Goal: Information Seeking & Learning: Learn about a topic

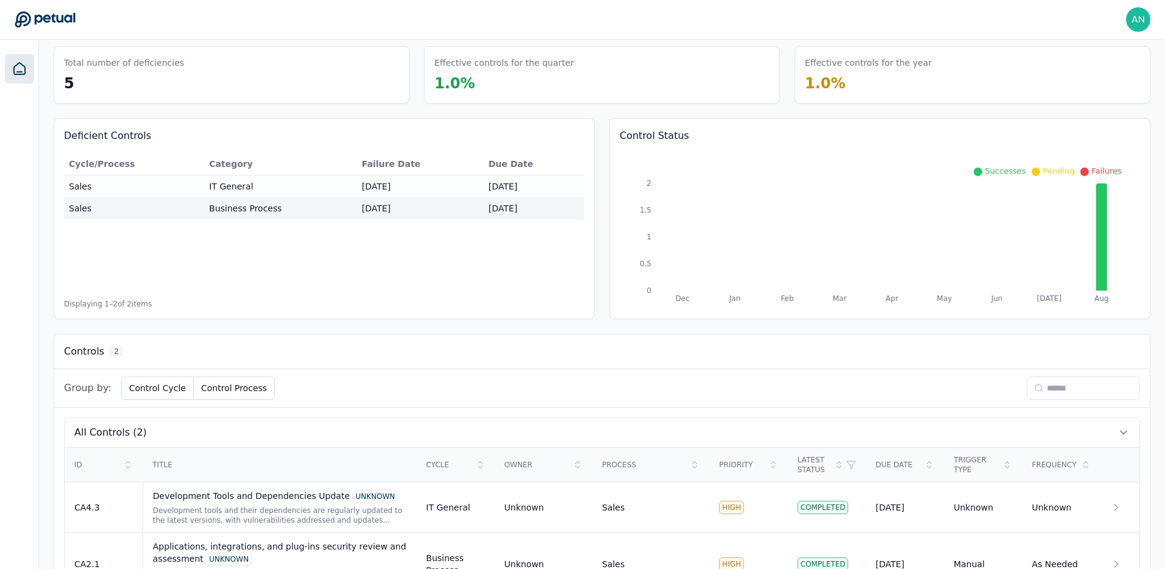
scroll to position [97, 0]
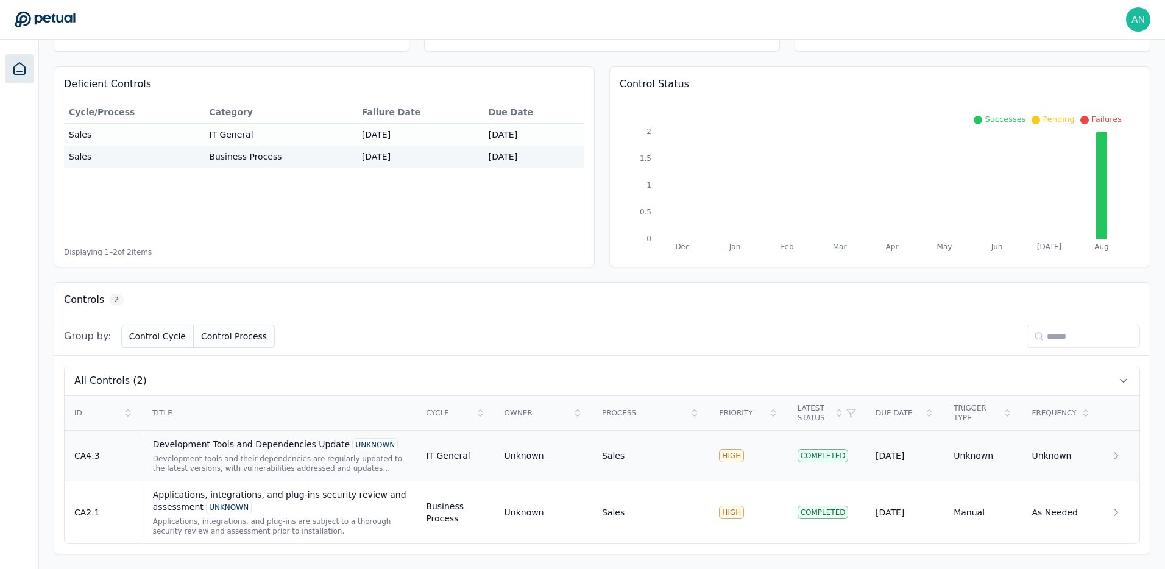
click at [265, 471] on div "Development tools and their dependencies are regularly updated to the latest ve…" at bounding box center [280, 463] width 254 height 19
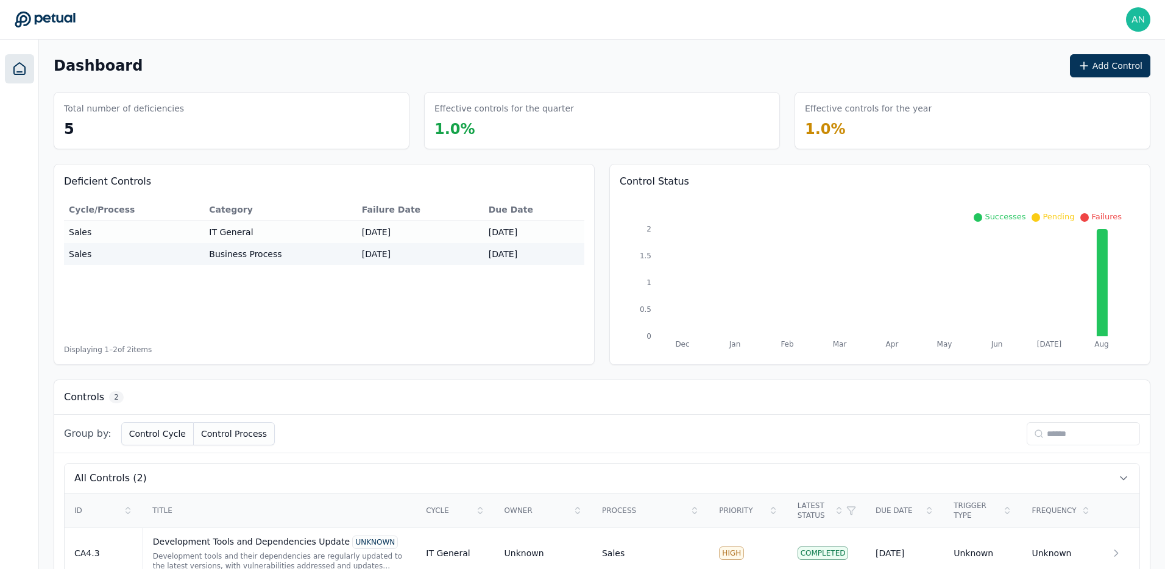
scroll to position [97, 0]
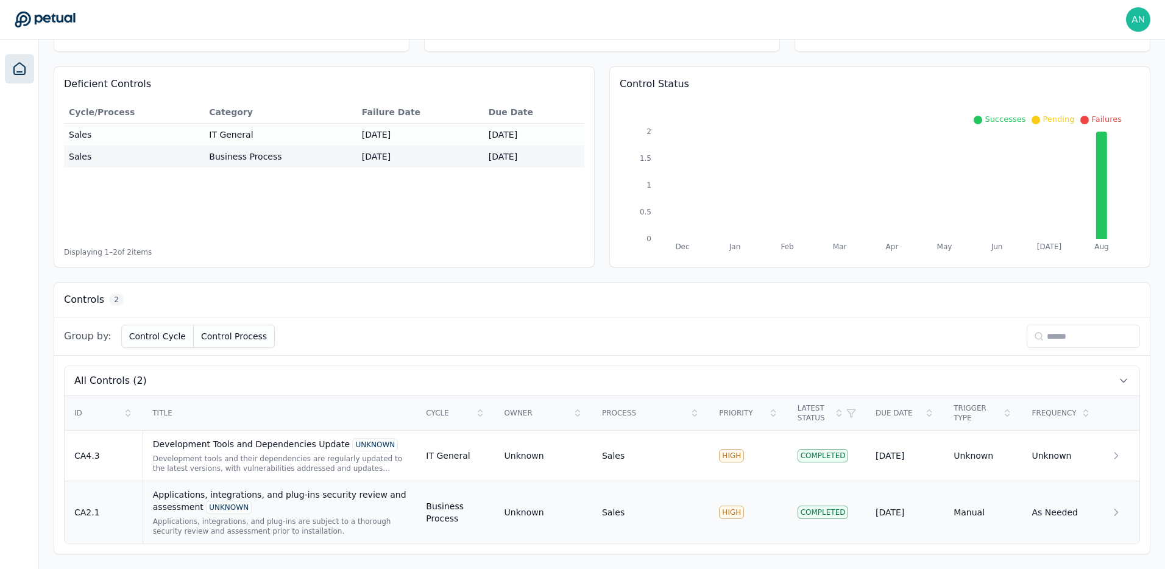
click at [227, 525] on div "Applications, integrations, and plug-ins are subject to a thorough security rev…" at bounding box center [280, 525] width 254 height 19
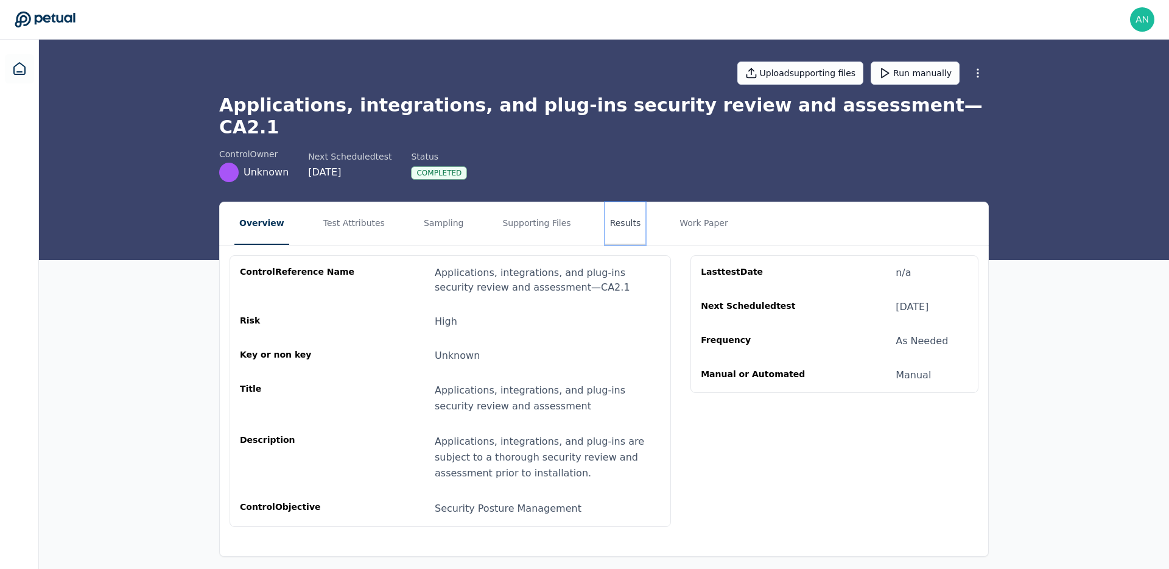
click at [630, 202] on button "Results" at bounding box center [625, 223] width 41 height 43
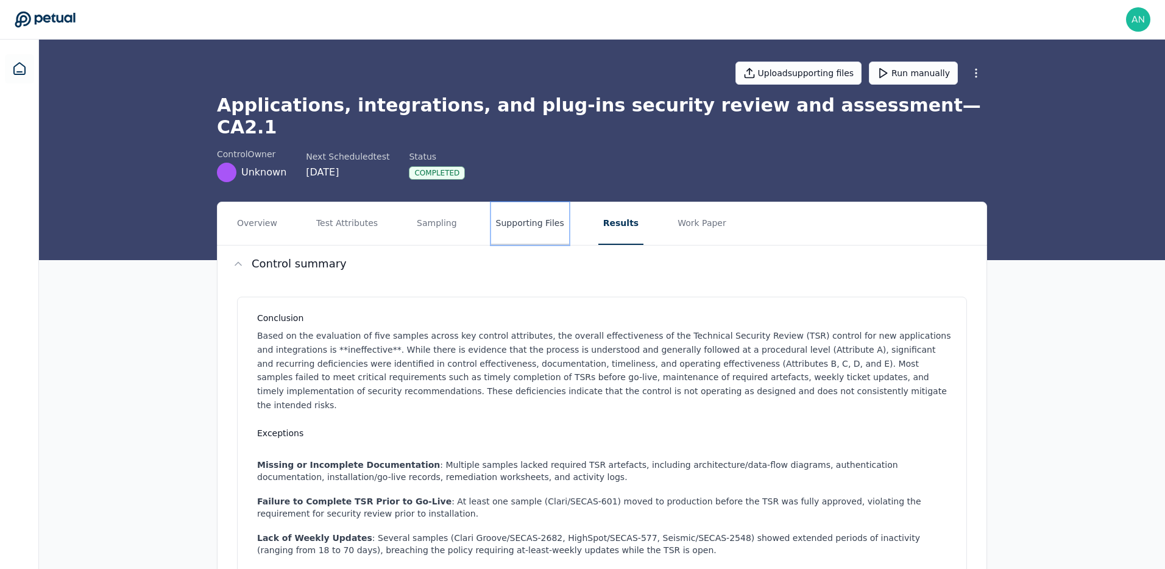
click at [517, 207] on button "Supporting Files" at bounding box center [530, 223] width 78 height 43
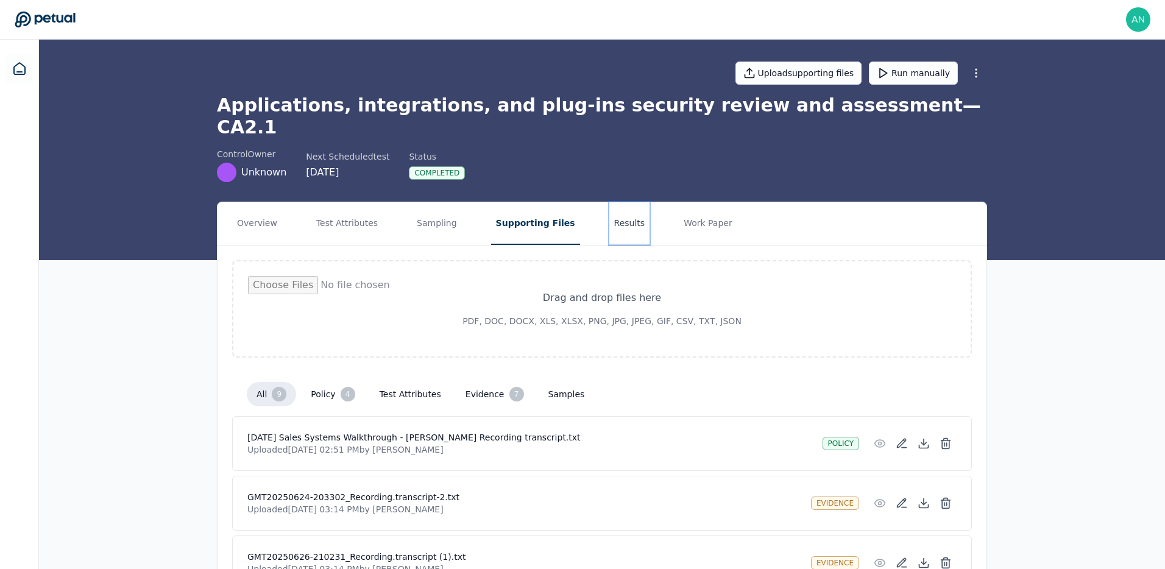
click at [609, 206] on button "Results" at bounding box center [629, 223] width 41 height 43
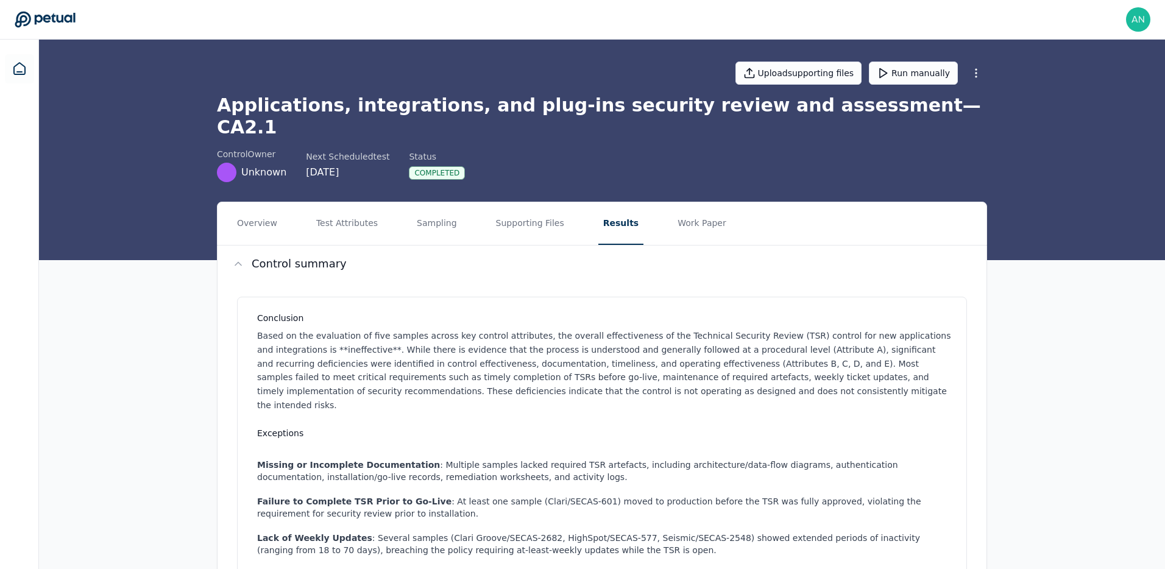
click at [855, 202] on nav "Overview Test Attributes Sampling Supporting Files Results Work Paper" at bounding box center [601, 223] width 769 height 43
